Goal: Task Accomplishment & Management: Complete application form

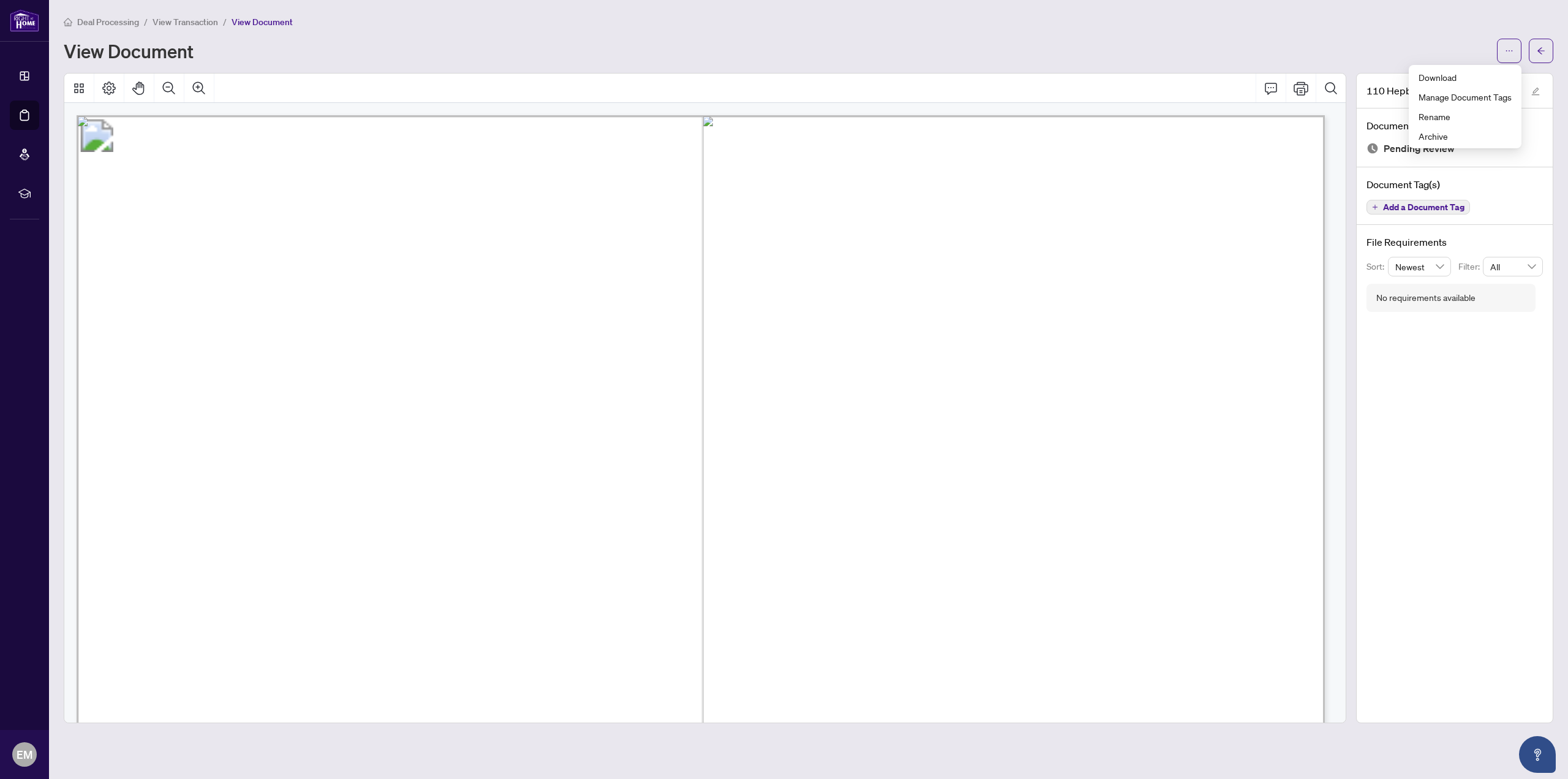
scroll to position [1030, 0]
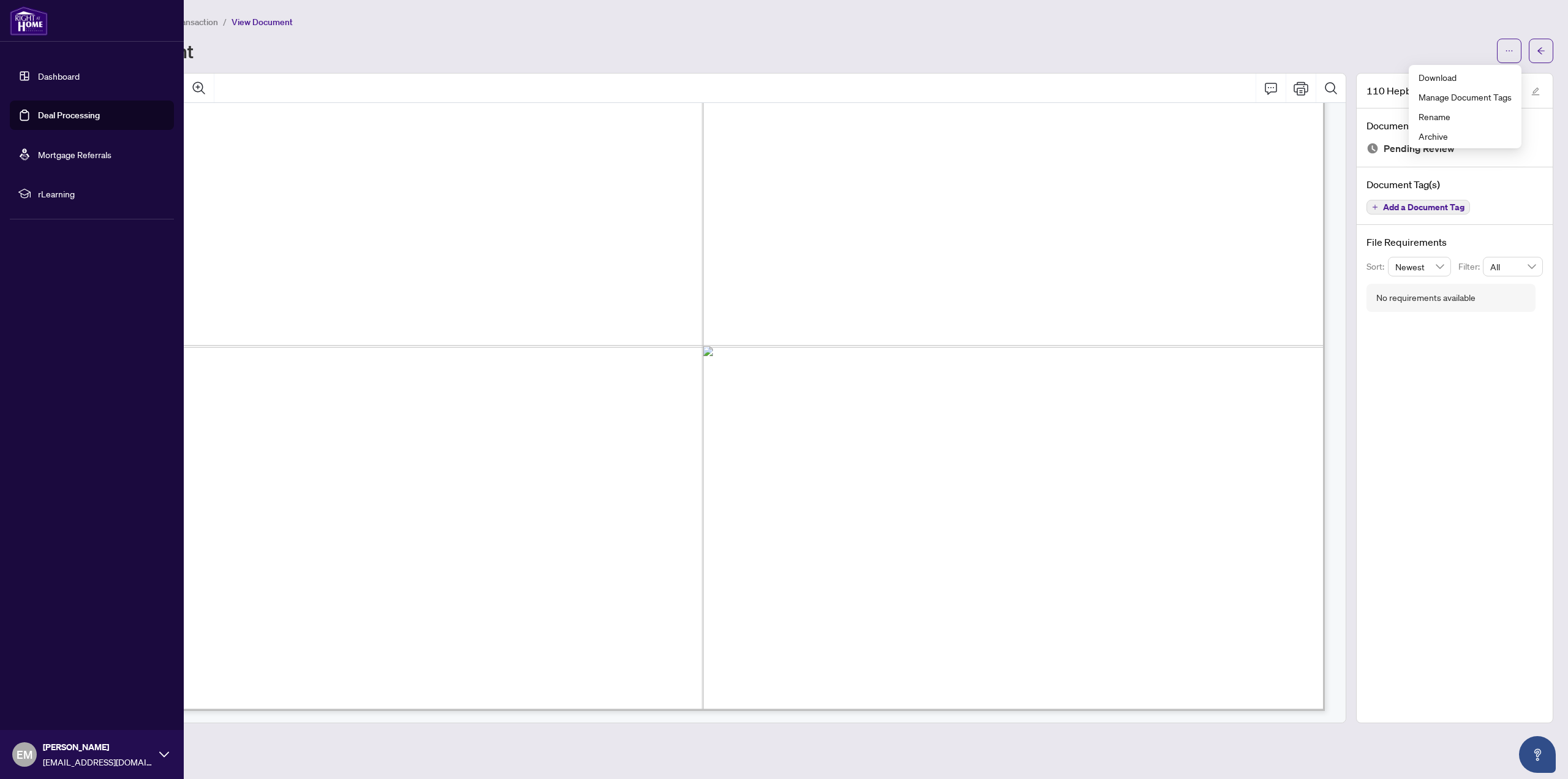
click at [38, 109] on link "Deal Processing" at bounding box center [68, 115] width 62 height 11
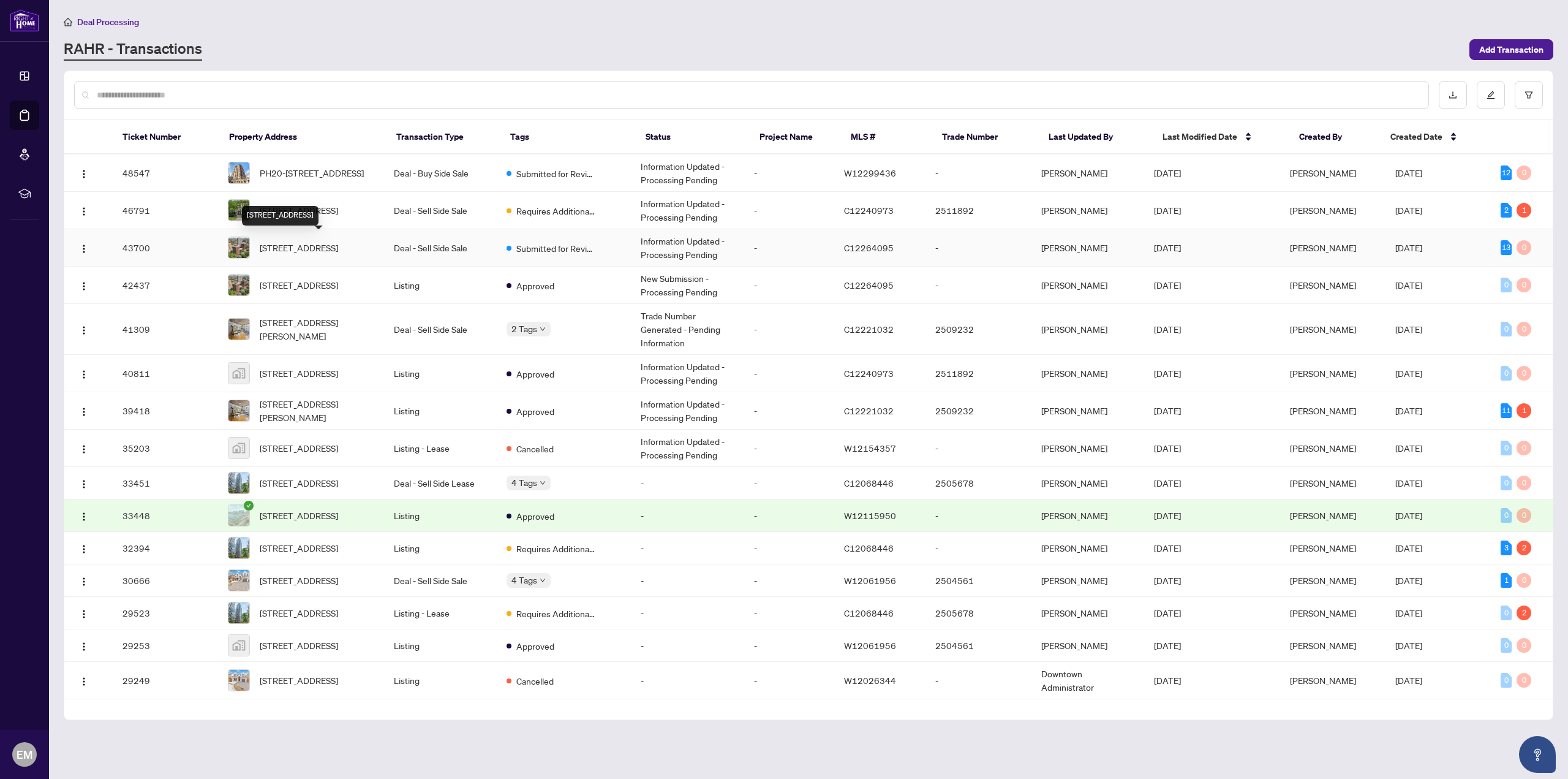
click at [318, 207] on div "[STREET_ADDRESS]" at bounding box center [280, 215] width 76 height 19
click at [583, 215] on span "Requires Additional Docs" at bounding box center [555, 211] width 80 height 14
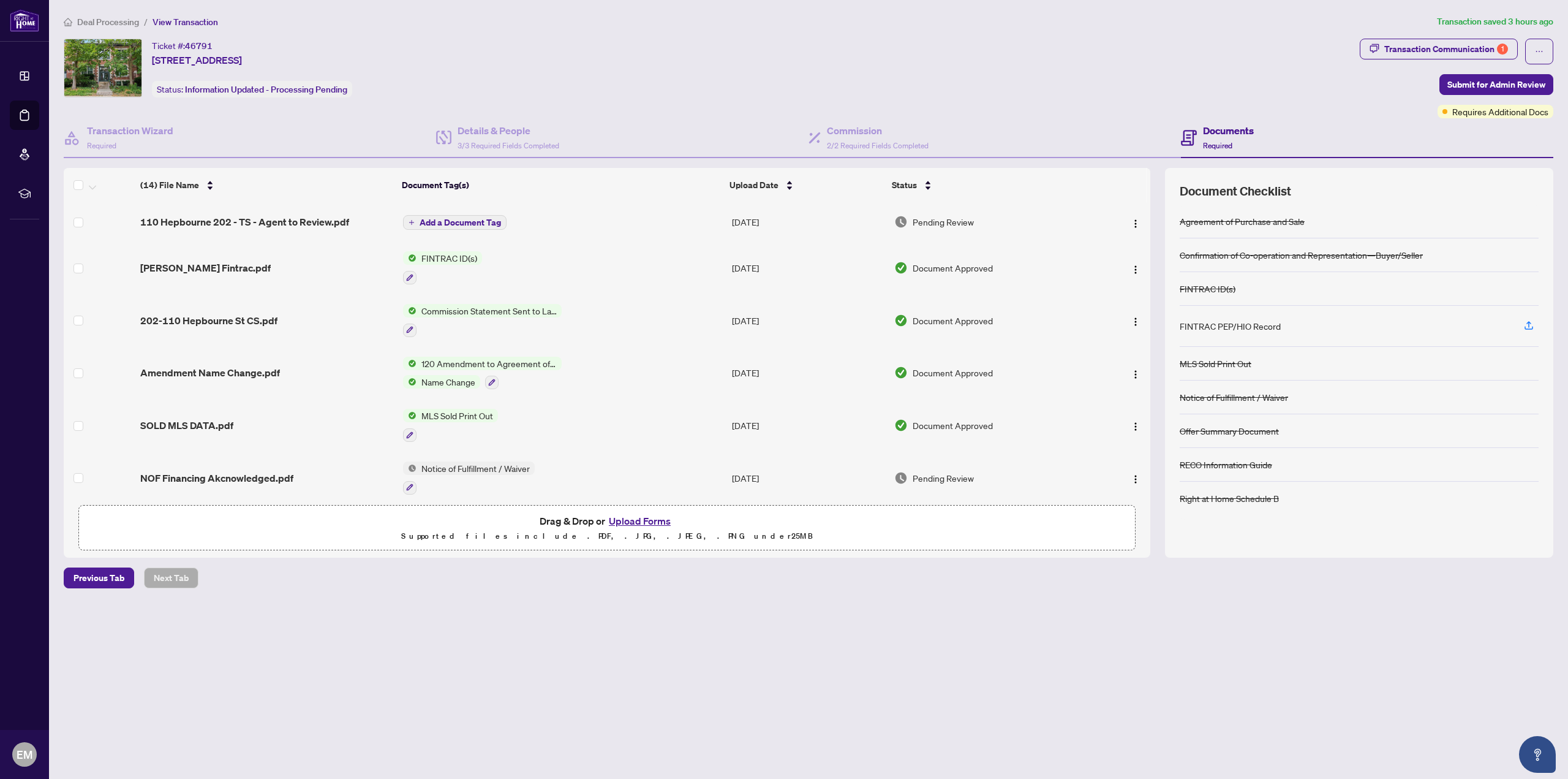
click at [647, 513] on button "Upload Forms" at bounding box center [640, 521] width 69 height 16
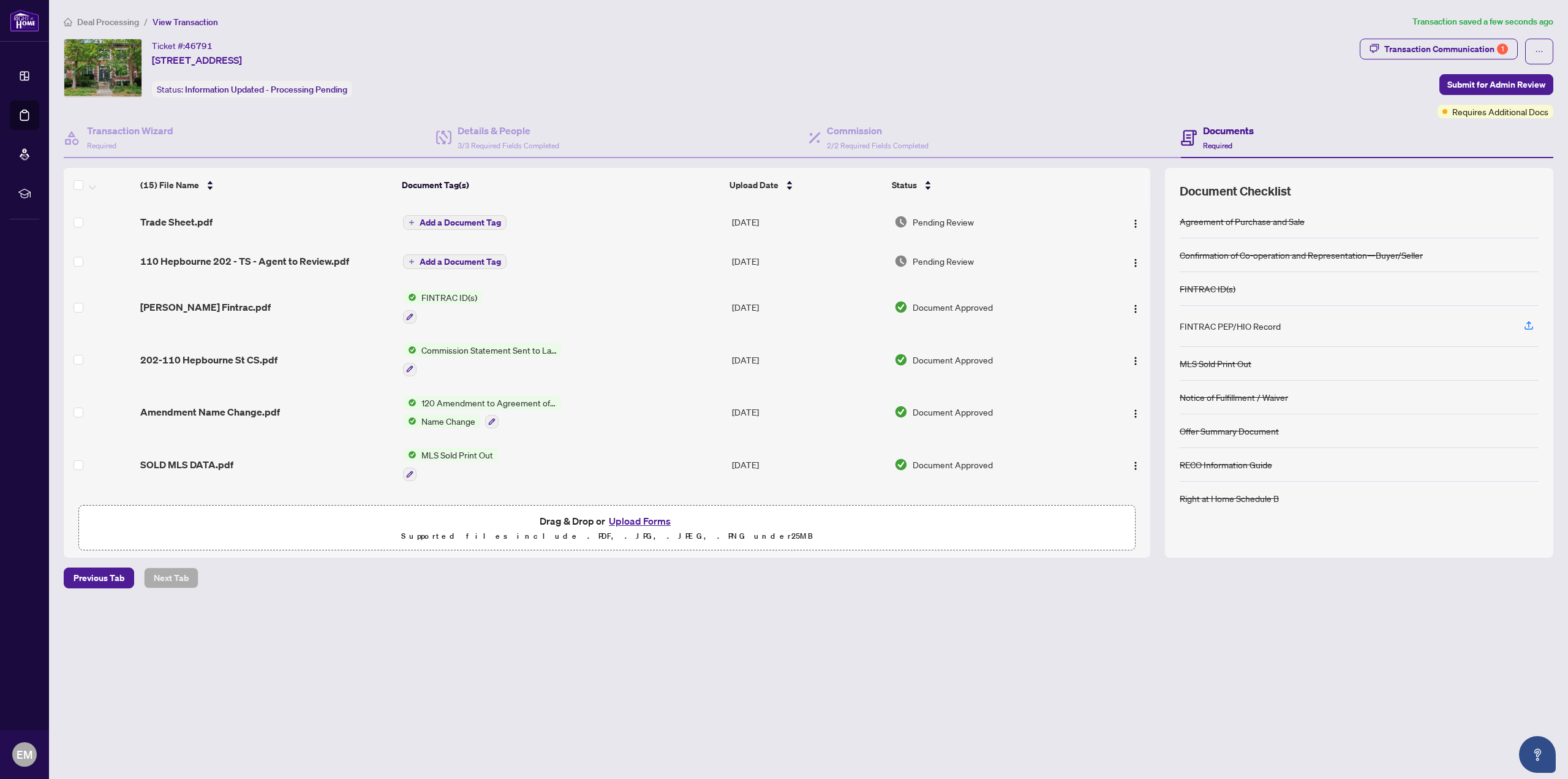
click at [456, 218] on span "Add a Document Tag" at bounding box center [460, 222] width 81 height 9
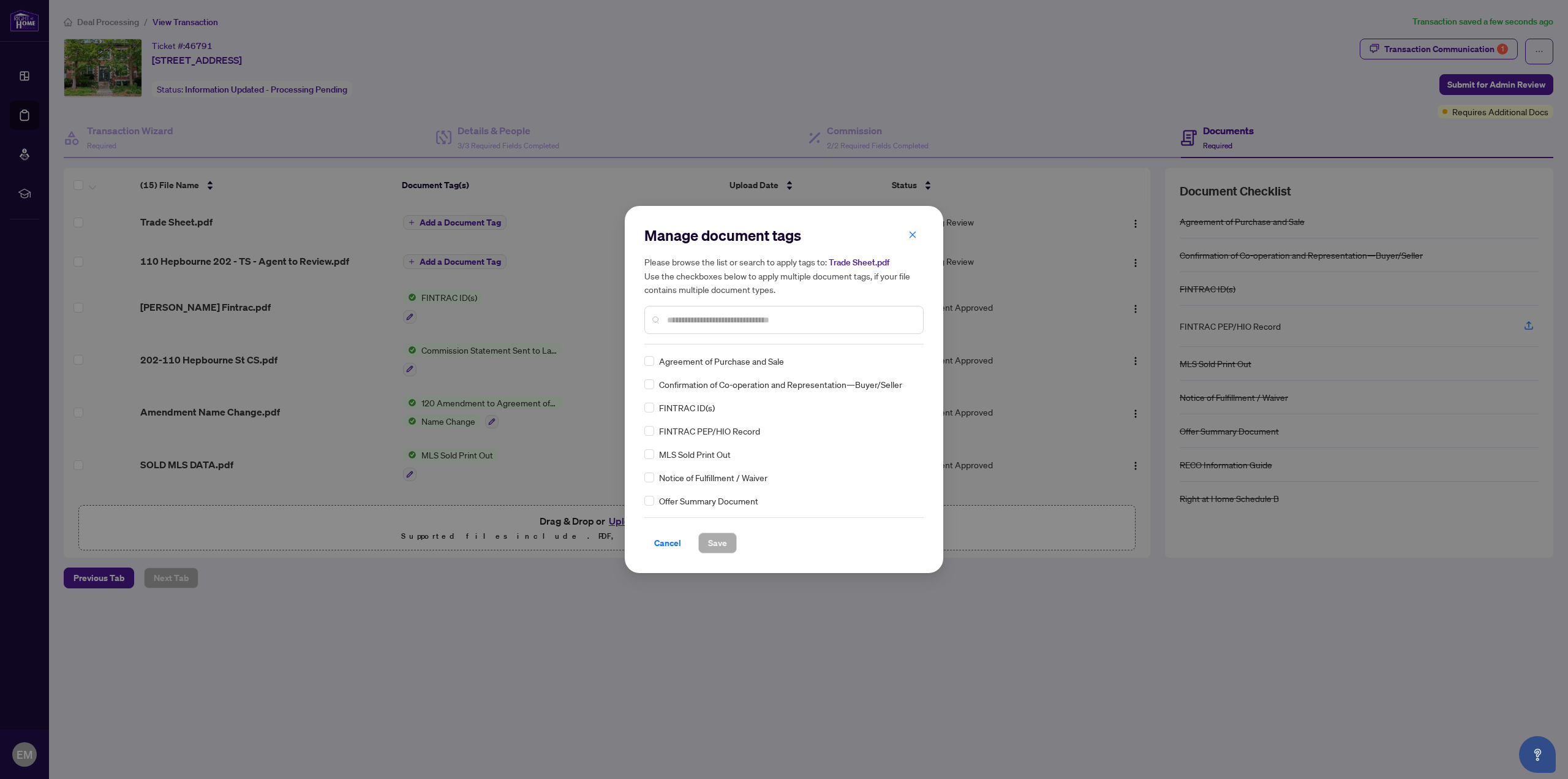
click at [691, 337] on div "Manage document tags Please browse the list or search to apply tags to: Trade S…" at bounding box center [784, 285] width 280 height 119
click at [696, 326] on div at bounding box center [784, 319] width 280 height 28
click at [690, 319] on input "text" at bounding box center [790, 319] width 246 height 14
type input "*****"
drag, startPoint x: 676, startPoint y: 387, endPoint x: 643, endPoint y: 387, distance: 33.0
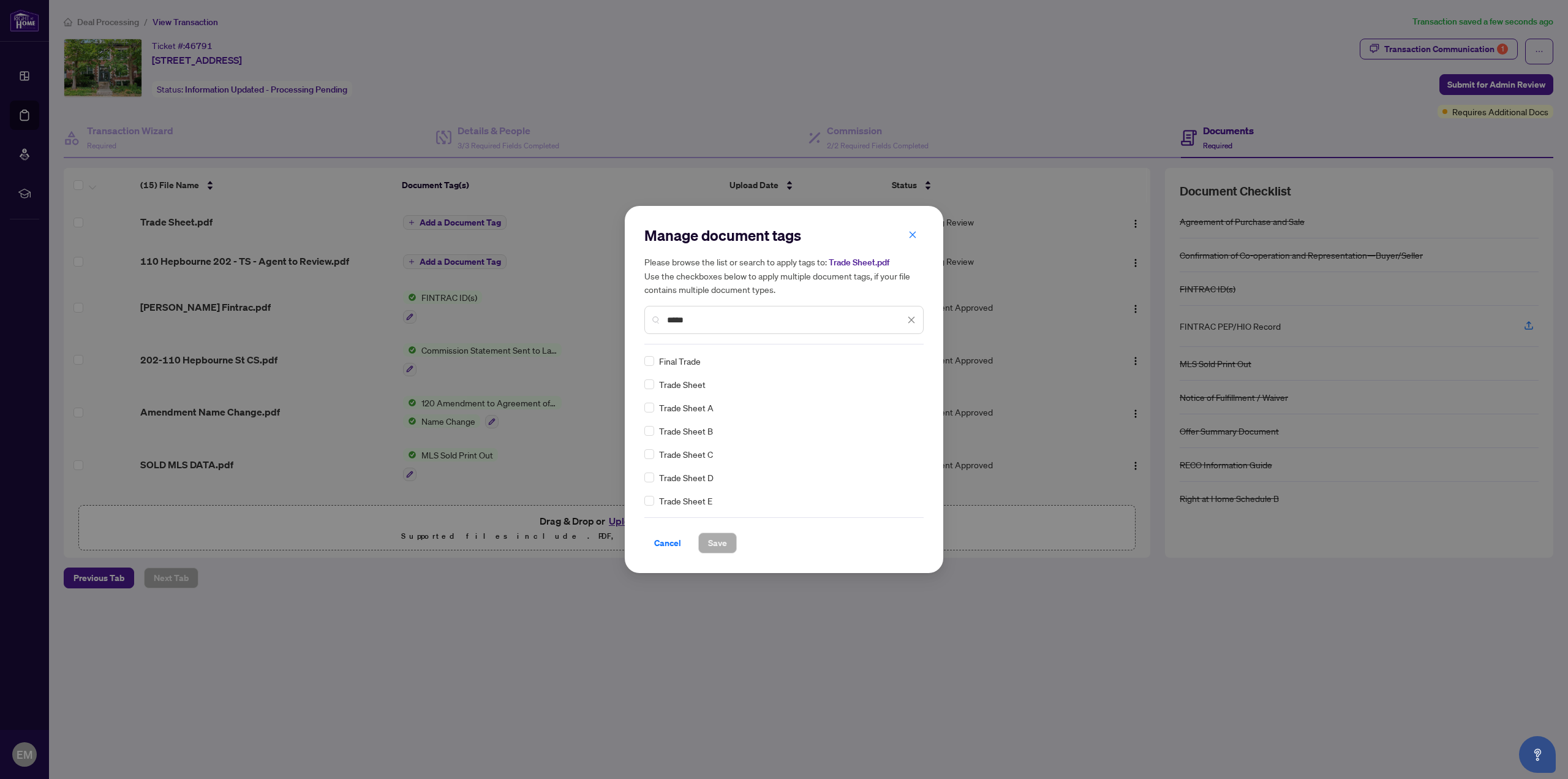
click at [675, 388] on span "Trade Sheet" at bounding box center [682, 383] width 47 height 14
click at [713, 546] on span "Save" at bounding box center [718, 543] width 19 height 19
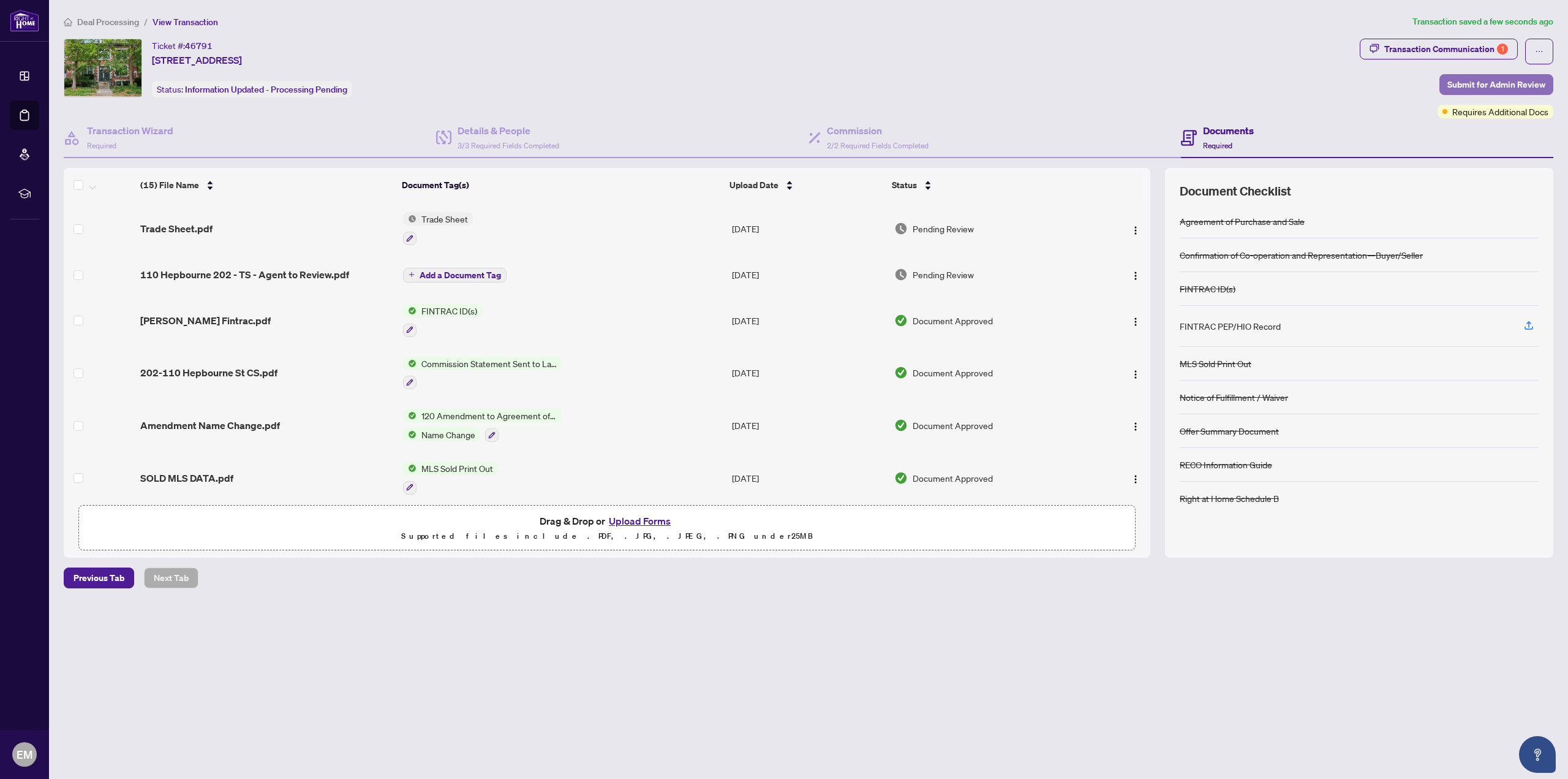
click at [1480, 80] on span "Submit for Admin Review" at bounding box center [1496, 84] width 98 height 19
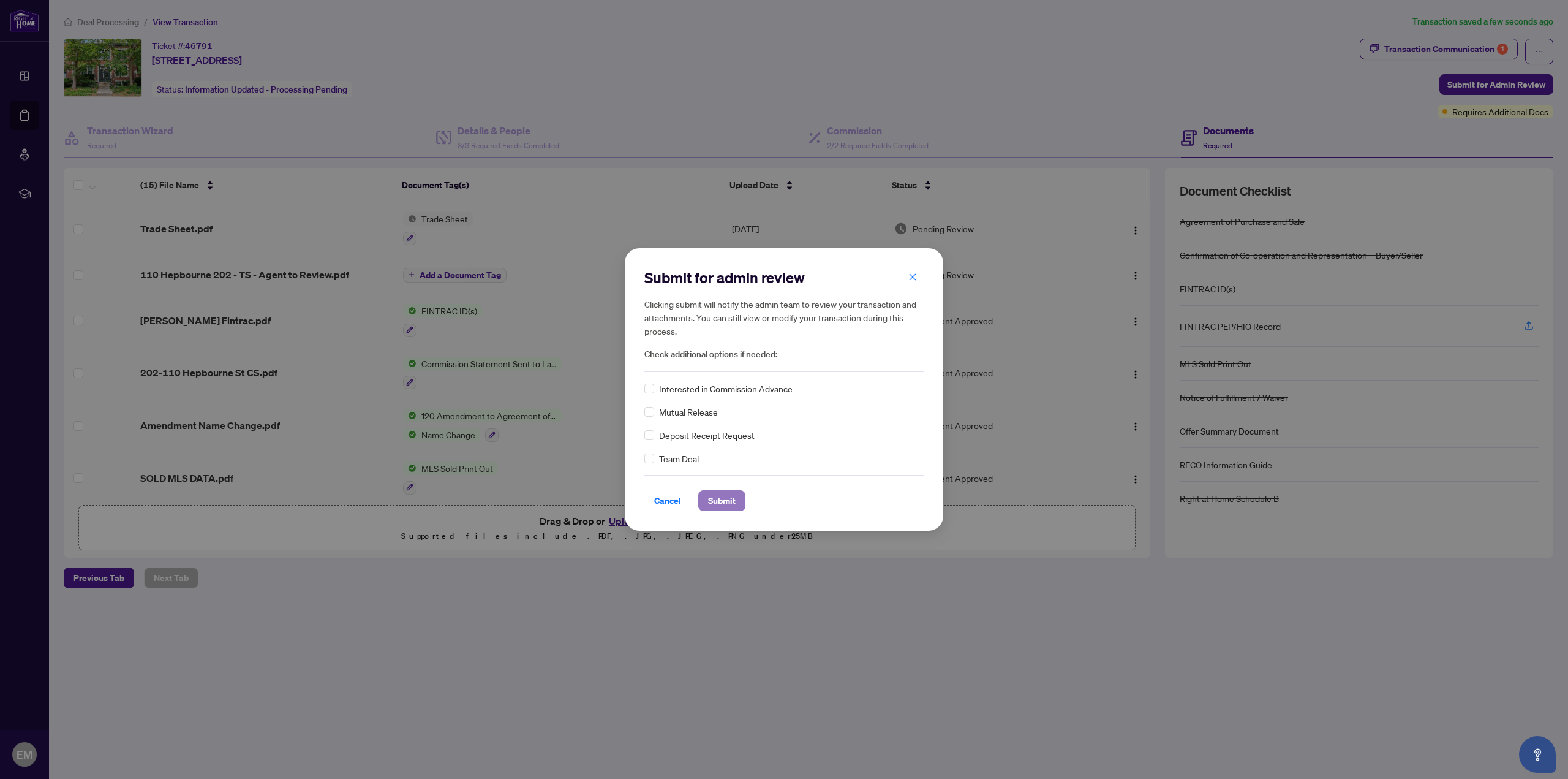
click at [720, 494] on span "Submit" at bounding box center [722, 500] width 27 height 19
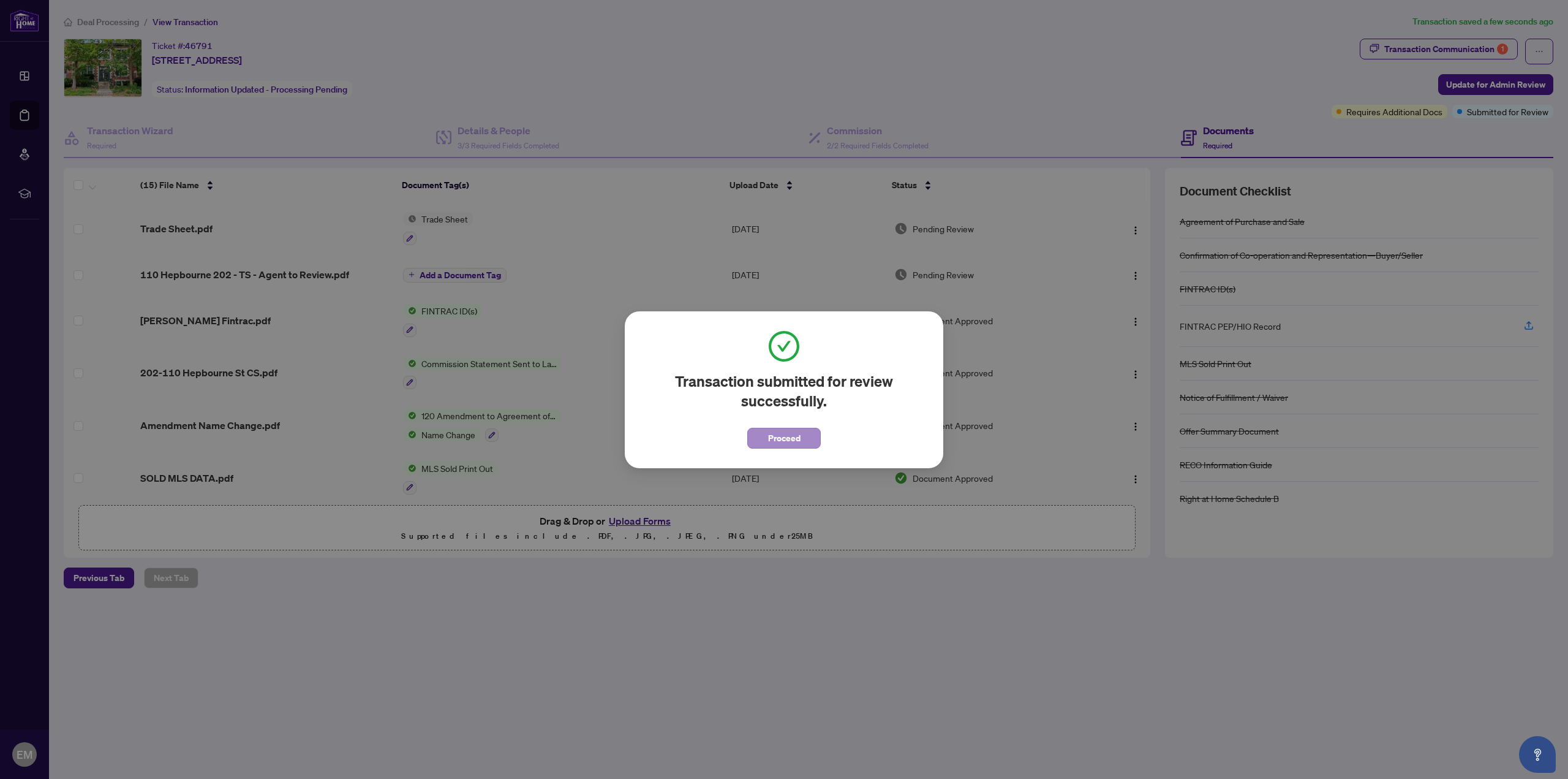
click at [751, 427] on span "Proceed" at bounding box center [784, 434] width 73 height 28
click at [768, 437] on span "Proceed" at bounding box center [784, 438] width 32 height 19
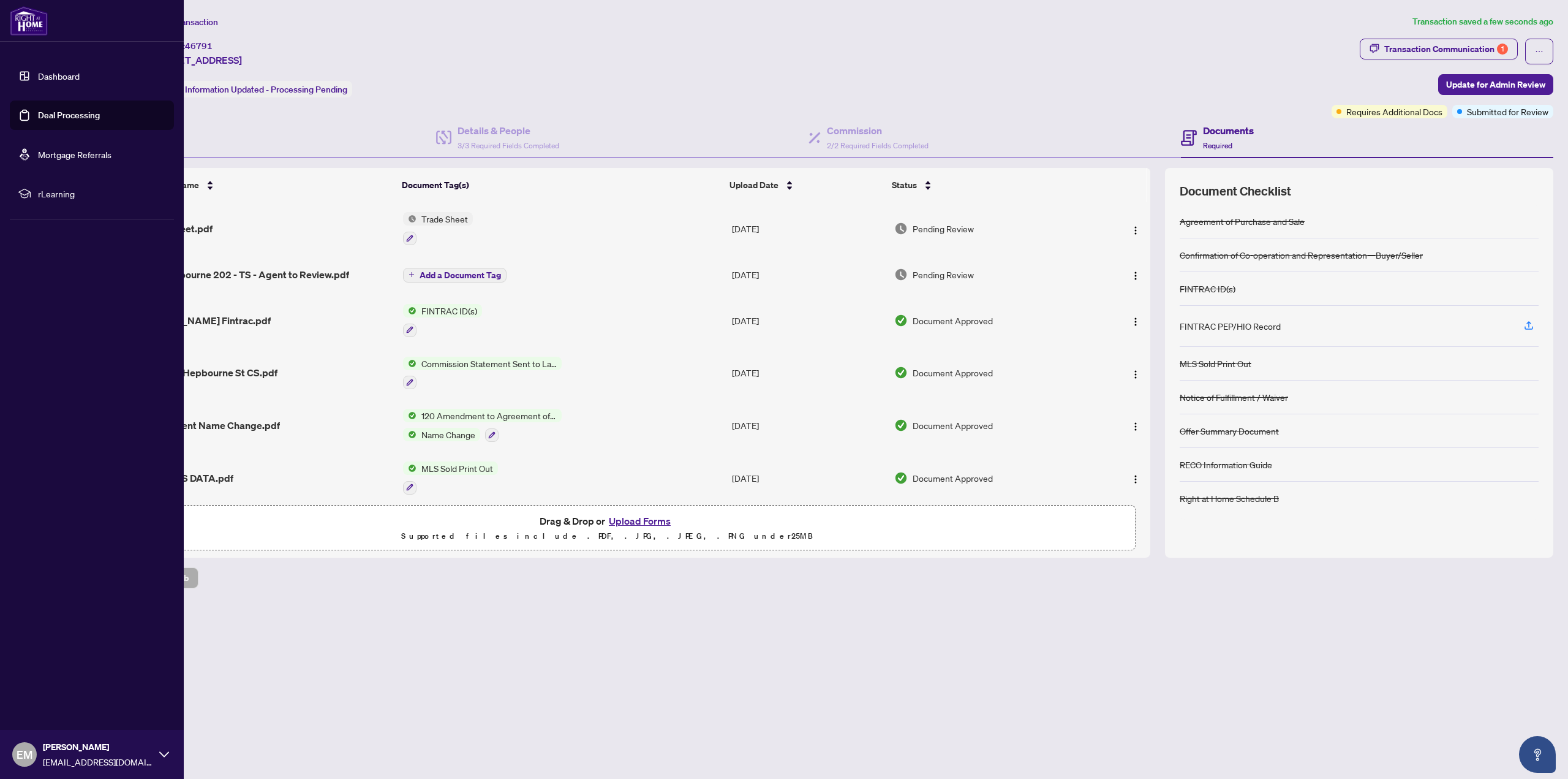
click at [29, 14] on img at bounding box center [28, 21] width 38 height 30
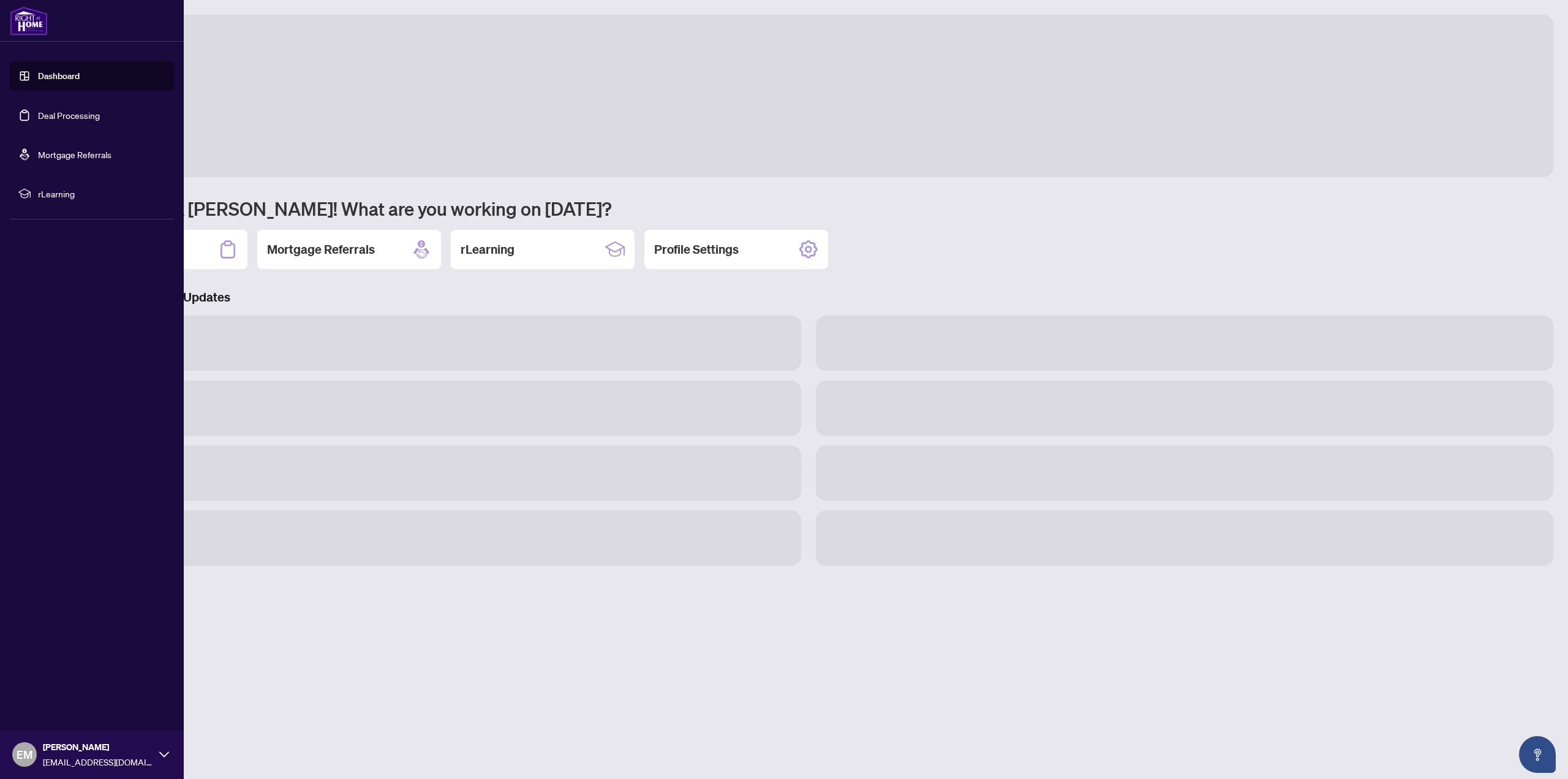
click at [27, 16] on img at bounding box center [28, 21] width 38 height 30
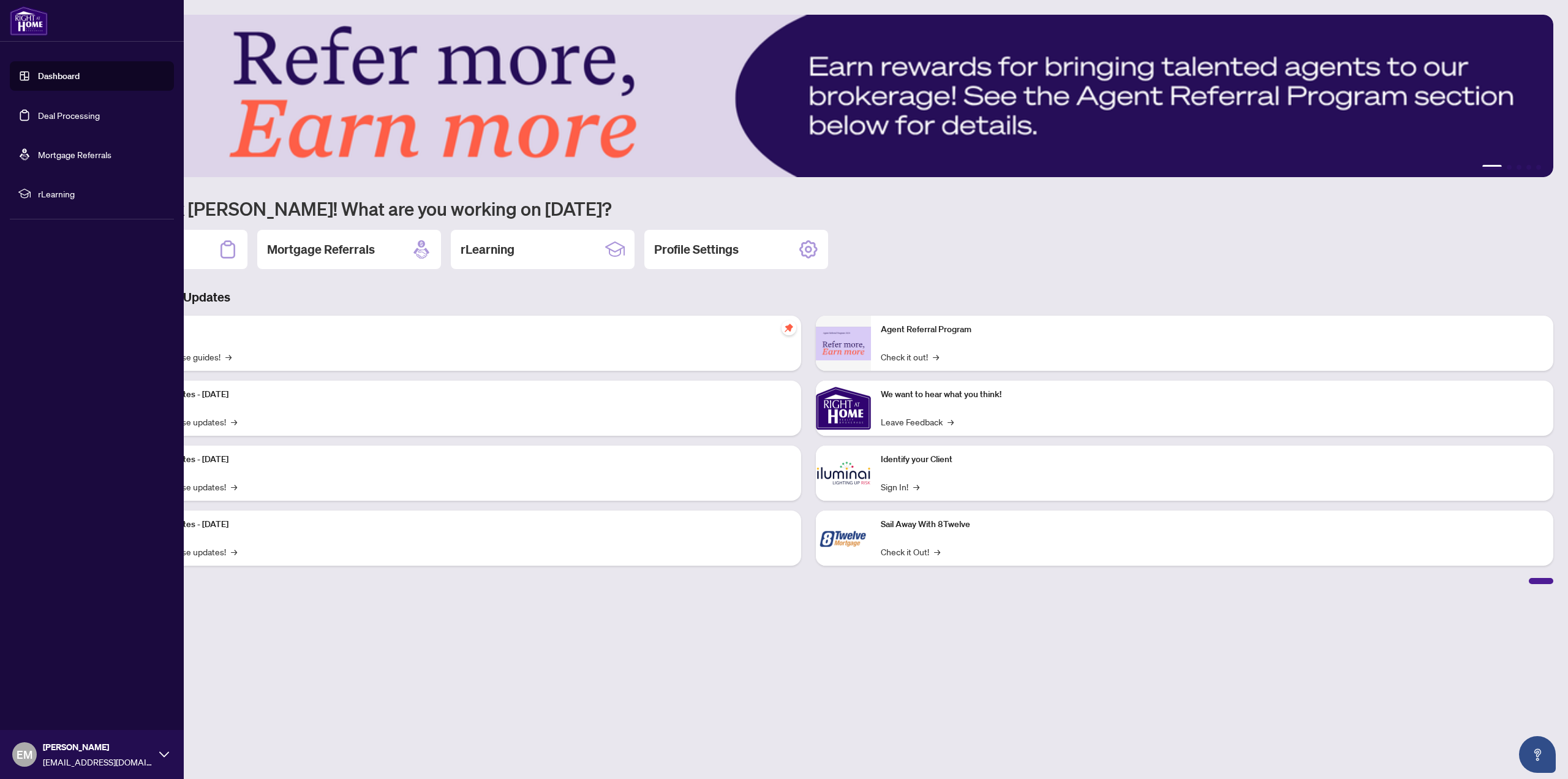
click at [19, 11] on img at bounding box center [28, 21] width 38 height 30
